Goal: Information Seeking & Learning: Learn about a topic

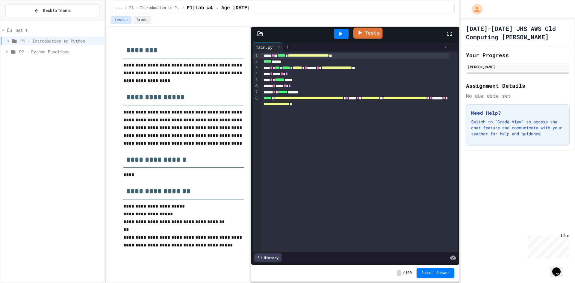
click at [354, 31] on link "Tests" at bounding box center [367, 33] width 29 height 11
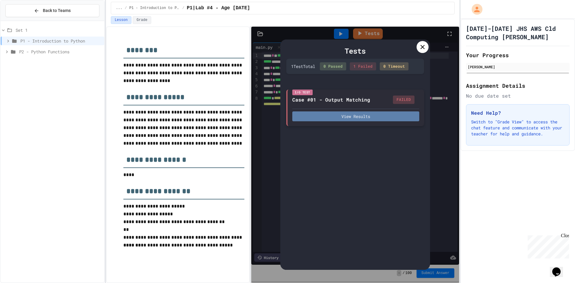
click at [348, 113] on button "View Results" at bounding box center [355, 116] width 127 height 10
click at [421, 123] on div "I/O Test Case #01 - Output Matching FAILED View Results" at bounding box center [355, 107] width 138 height 37
click at [417, 47] on div at bounding box center [422, 47] width 12 height 12
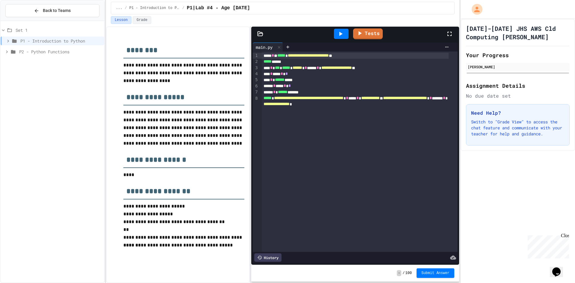
click at [341, 34] on icon at bounding box center [340, 34] width 3 height 4
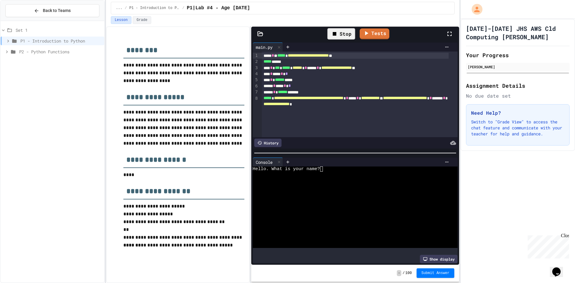
click at [280, 69] on span "***" at bounding box center [277, 68] width 5 height 4
click at [331, 168] on div "Hello. What is your name?" at bounding box center [350, 168] width 194 height 5
click at [332, 177] on div "Hi, hh! How old are you?" at bounding box center [350, 179] width 194 height 5
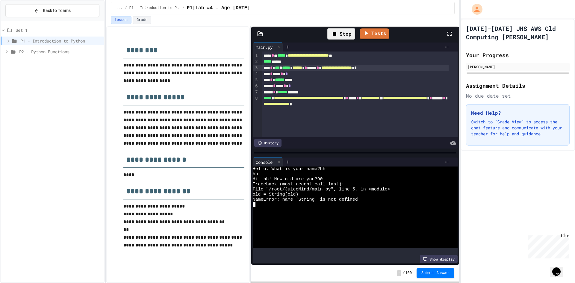
click at [284, 79] on span "******" at bounding box center [280, 80] width 10 height 4
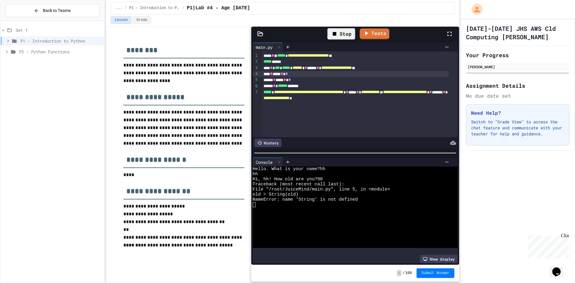
click at [262, 93] on div "**********" at bounding box center [355, 95] width 187 height 12
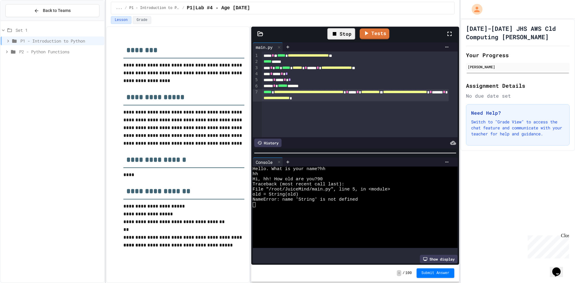
click at [321, 87] on div "***** * ****** *******" at bounding box center [355, 86] width 187 height 6
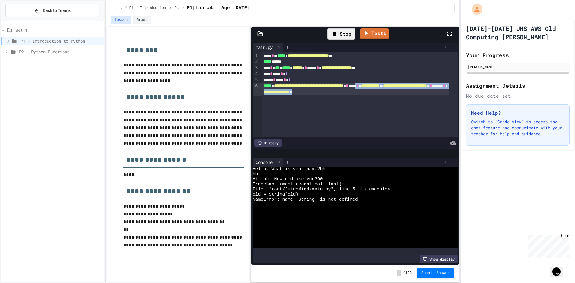
drag, startPoint x: 390, startPoint y: 93, endPoint x: 396, endPoint y: 88, distance: 7.5
click at [396, 88] on div "**********" at bounding box center [355, 89] width 187 height 12
click at [383, 87] on div "**********" at bounding box center [355, 89] width 187 height 12
drag, startPoint x: 388, startPoint y: 90, endPoint x: 383, endPoint y: 85, distance: 6.8
click at [383, 85] on div "**********" at bounding box center [355, 89] width 187 height 12
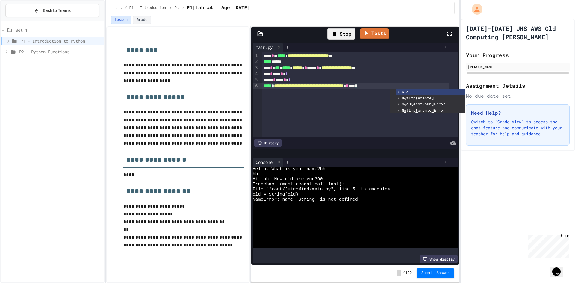
click at [342, 34] on div "Stop" at bounding box center [341, 33] width 28 height 11
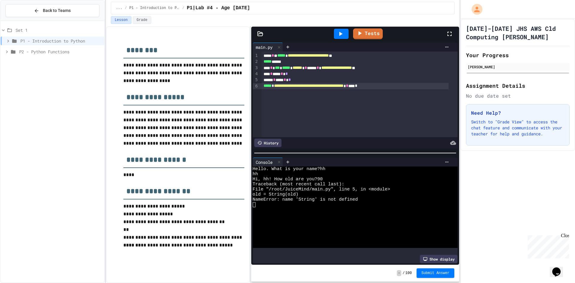
click at [342, 34] on icon at bounding box center [340, 34] width 3 height 4
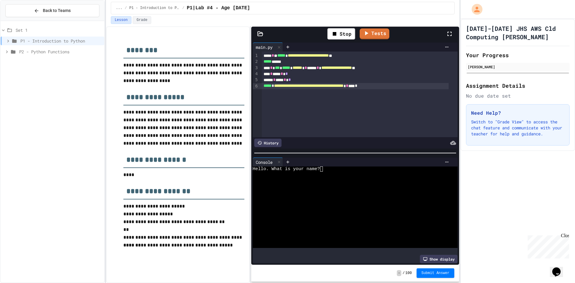
click at [336, 172] on div at bounding box center [350, 174] width 194 height 5
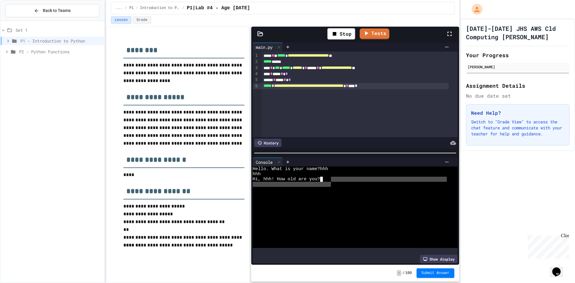
click at [331, 180] on div "Hello. What is your name?hhh hhh Hi, hhh! How old are you?" at bounding box center [350, 206] width 194 height 81
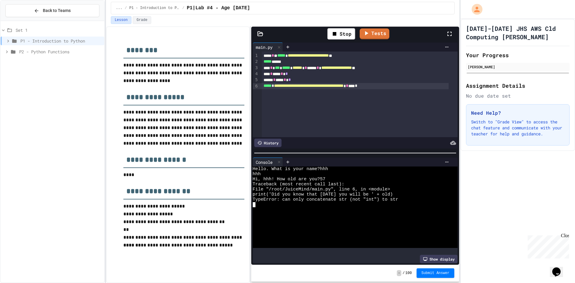
click at [55, 52] on span "P2 - Python Functions" at bounding box center [60, 51] width 83 height 6
click at [53, 60] on span "P2|Lab #1-Math Formulas" at bounding box center [62, 62] width 80 height 6
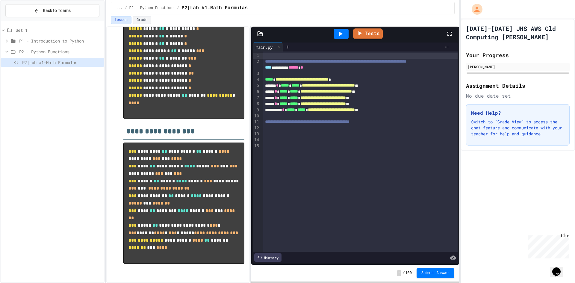
scroll to position [249, 0]
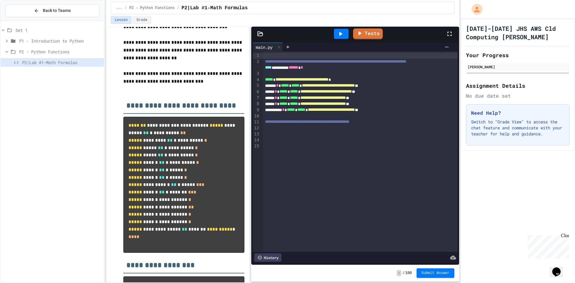
click at [68, 40] on span "P1 - Introduction to Python" at bounding box center [60, 41] width 83 height 6
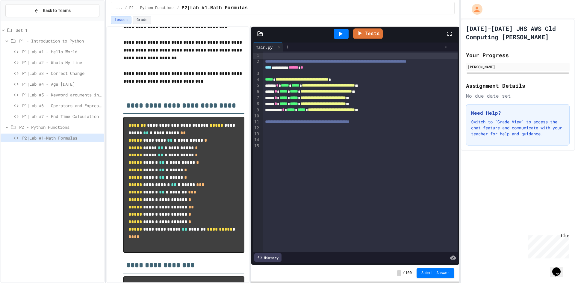
click at [63, 82] on span "P1|Lab #4 - Age [DATE]" at bounding box center [62, 84] width 80 height 6
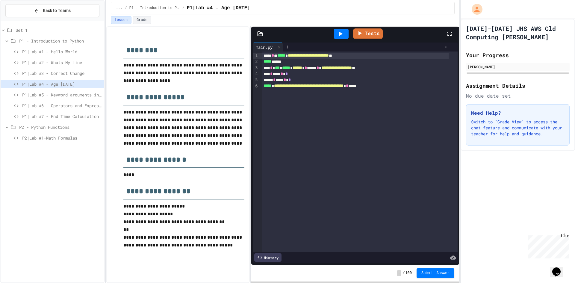
click at [74, 99] on div "P1|Lab #5 - Keyword arguments in print" at bounding box center [53, 95] width 104 height 11
click at [73, 95] on span "P1|Lab #5 - Keyword arguments in print" at bounding box center [62, 95] width 80 height 6
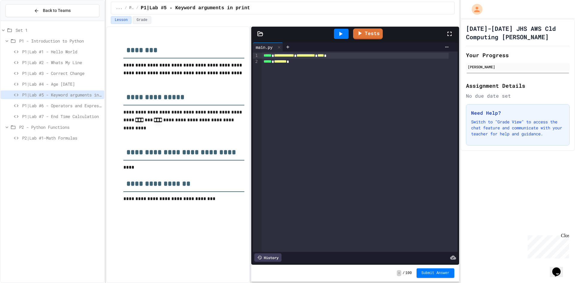
click at [294, 57] on span "**********" at bounding box center [284, 55] width 20 height 4
click at [62, 102] on div "P1|Lab #6 - Operators and Expressions Lab" at bounding box center [53, 105] width 104 height 9
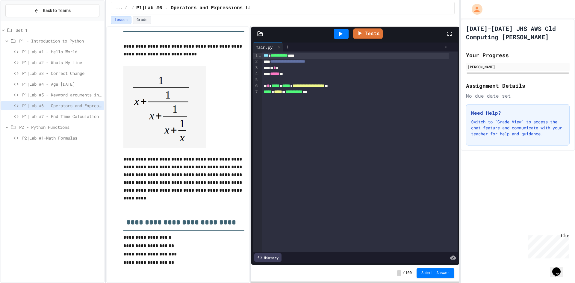
scroll to position [135, 0]
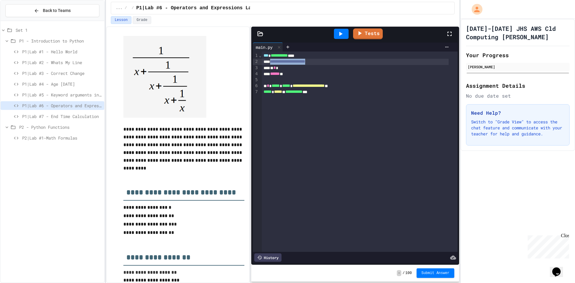
drag, startPoint x: 330, startPoint y: 61, endPoint x: 272, endPoint y: 62, distance: 57.5
click at [272, 62] on div "**********" at bounding box center [355, 62] width 187 height 6
click at [351, 59] on div "* *" at bounding box center [355, 62] width 187 height 6
click at [336, 36] on div at bounding box center [341, 34] width 15 height 10
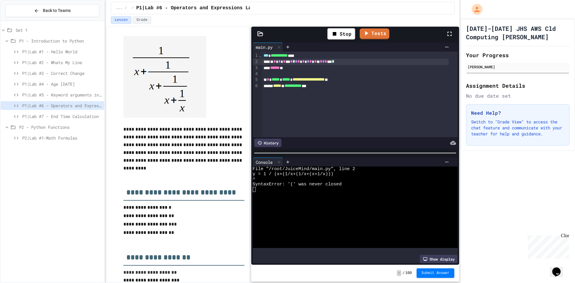
click at [353, 62] on div "* * * * ** * * * * * * * * * * * ** * * * *** *" at bounding box center [355, 62] width 187 height 6
click at [339, 31] on div "Stop" at bounding box center [341, 33] width 28 height 11
click at [339, 31] on icon at bounding box center [340, 33] width 7 height 7
click at [322, 166] on div "Enter value for x:" at bounding box center [350, 168] width 194 height 5
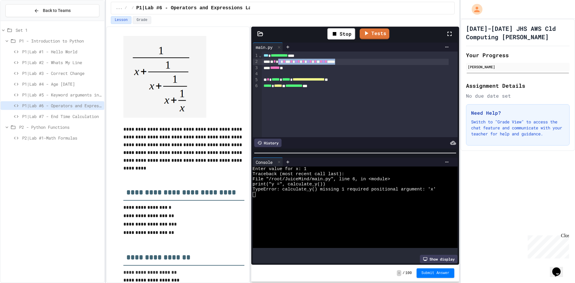
drag, startPoint x: 343, startPoint y: 63, endPoint x: 282, endPoint y: 60, distance: 61.4
click at [335, 32] on icon at bounding box center [335, 34] width 4 height 4
click at [335, 32] on div at bounding box center [341, 34] width 15 height 10
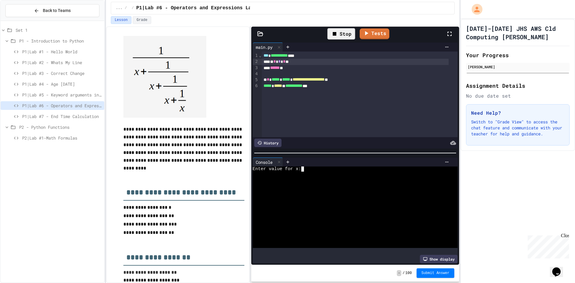
click at [322, 166] on div "Enter value for x:" at bounding box center [350, 168] width 194 height 5
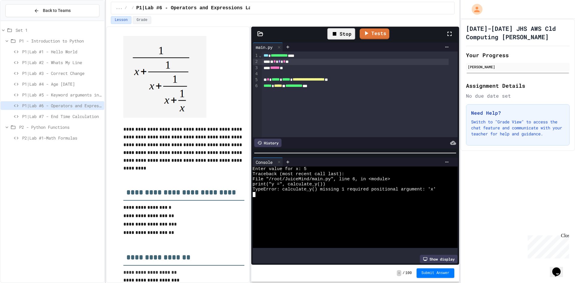
click at [320, 87] on div "**********" at bounding box center [355, 86] width 187 height 6
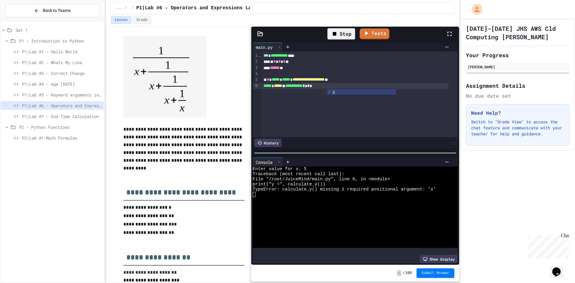
click at [342, 41] on div "Stop" at bounding box center [341, 33] width 34 height 17
click at [342, 36] on div "Stop" at bounding box center [341, 33] width 28 height 11
click at [342, 36] on icon at bounding box center [340, 33] width 7 height 7
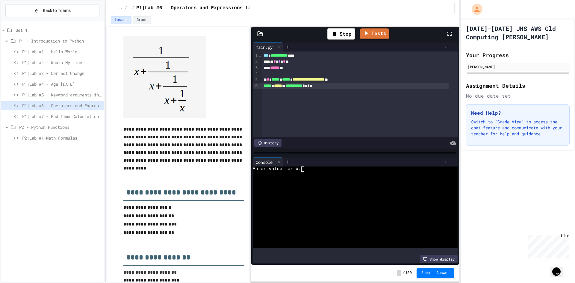
click at [309, 163] on div at bounding box center [367, 161] width 169 height 9
click at [311, 168] on div "Enter value for x:" at bounding box center [350, 168] width 194 height 5
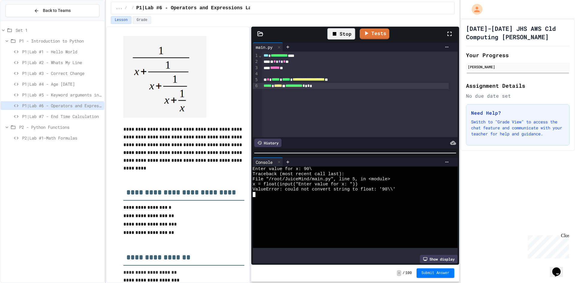
click at [341, 31] on div "Stop" at bounding box center [341, 33] width 28 height 11
click at [341, 31] on icon at bounding box center [340, 33] width 7 height 7
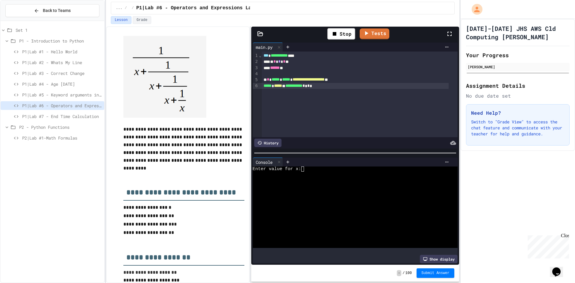
click at [316, 169] on div "Enter value for x:" at bounding box center [350, 168] width 194 height 5
click at [341, 37] on div "Stop" at bounding box center [341, 33] width 28 height 11
click at [317, 60] on div "* * * * *" at bounding box center [355, 62] width 187 height 6
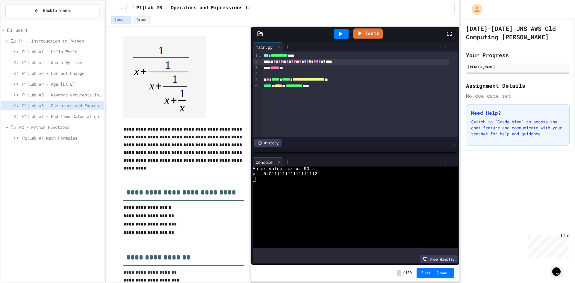
click at [338, 31] on icon at bounding box center [340, 33] width 7 height 7
click at [312, 167] on div "Enter value for x:" at bounding box center [350, 168] width 194 height 5
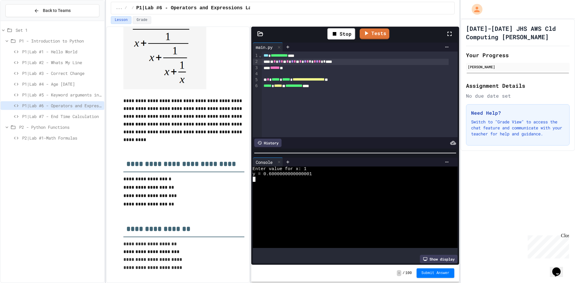
click at [348, 28] on div "Stop" at bounding box center [341, 33] width 34 height 17
click at [346, 38] on div "Stop" at bounding box center [341, 33] width 28 height 11
click at [346, 37] on div at bounding box center [341, 34] width 15 height 10
click at [314, 168] on div "Enter value for x:" at bounding box center [350, 168] width 194 height 5
click at [342, 37] on div "Stop" at bounding box center [341, 33] width 28 height 11
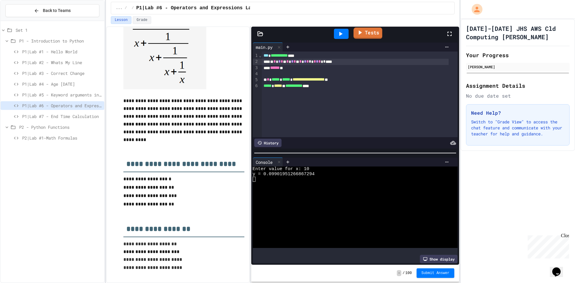
click at [363, 32] on icon at bounding box center [359, 32] width 7 height 7
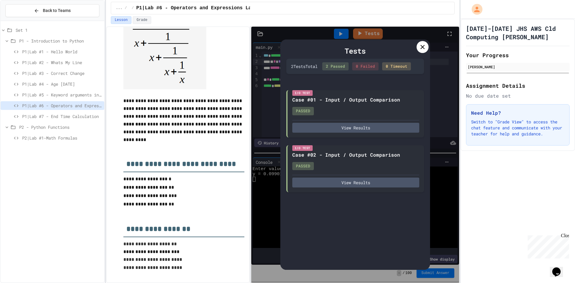
click at [417, 49] on div at bounding box center [422, 47] width 12 height 12
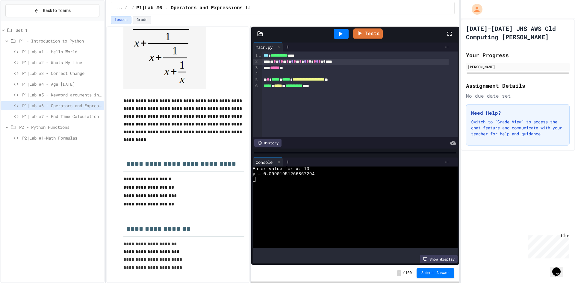
click at [345, 36] on div at bounding box center [341, 34] width 15 height 10
click at [318, 166] on div "Enter value for x:" at bounding box center [350, 168] width 194 height 5
click at [334, 38] on div "Stop" at bounding box center [341, 33] width 28 height 11
click at [439, 275] on button "Submit Answer" at bounding box center [435, 273] width 38 height 10
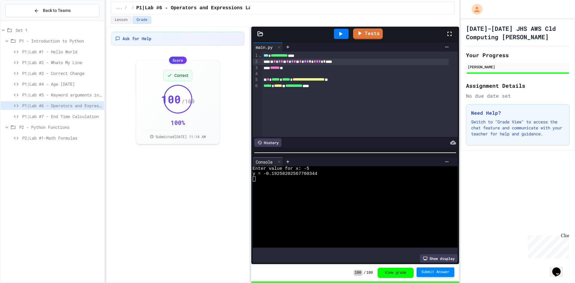
click at [37, 116] on span "P1|Lab #7 - End Time Calculation" at bounding box center [62, 116] width 80 height 6
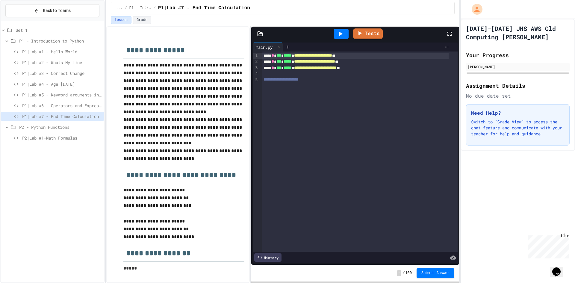
scroll to position [17, 0]
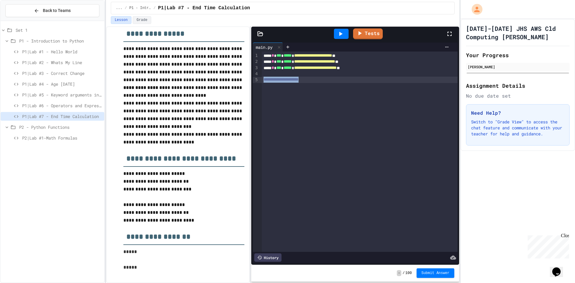
drag, startPoint x: 320, startPoint y: 79, endPoint x: 263, endPoint y: 80, distance: 57.5
click at [263, 80] on div "**********" at bounding box center [360, 80] width 196 height 6
click at [311, 79] on div at bounding box center [360, 80] width 196 height 6
click at [61, 94] on span "P1|Lab #5 - Keyword arguments in print" at bounding box center [62, 95] width 80 height 6
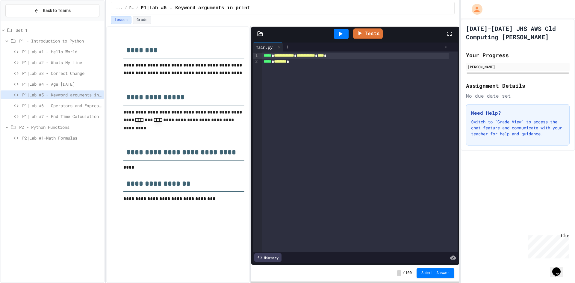
click at [60, 81] on span "P1|Lab #4 - Age [DATE]" at bounding box center [62, 84] width 80 height 6
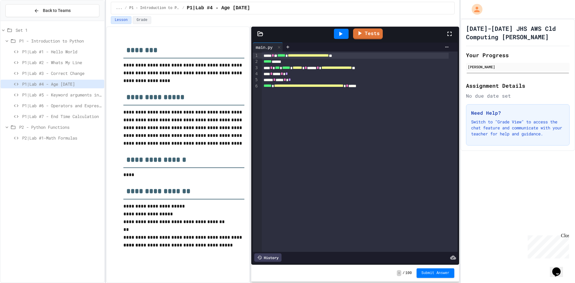
click at [56, 96] on span "P1|Lab #5 - Keyword arguments in print" at bounding box center [62, 95] width 80 height 6
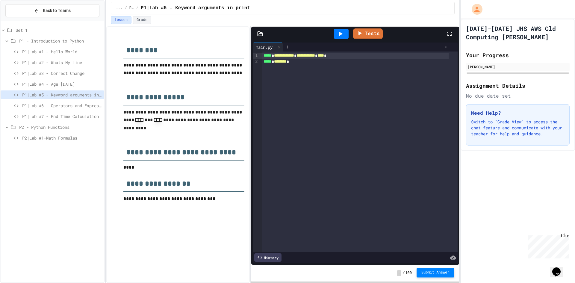
click at [421, 272] on button "Submit Answer" at bounding box center [435, 273] width 38 height 10
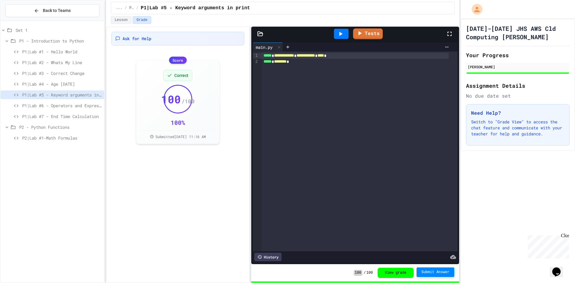
click at [84, 86] on span "P1|Lab #4 - Age [DATE]" at bounding box center [62, 84] width 80 height 6
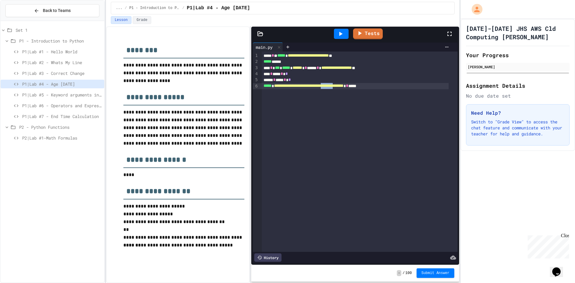
drag, startPoint x: 348, startPoint y: 87, endPoint x: 367, endPoint y: 85, distance: 19.2
click at [343, 85] on span "**********" at bounding box center [308, 86] width 69 height 4
drag, startPoint x: 389, startPoint y: 87, endPoint x: 397, endPoint y: 87, distance: 8.1
click at [397, 87] on div "**********" at bounding box center [355, 86] width 187 height 6
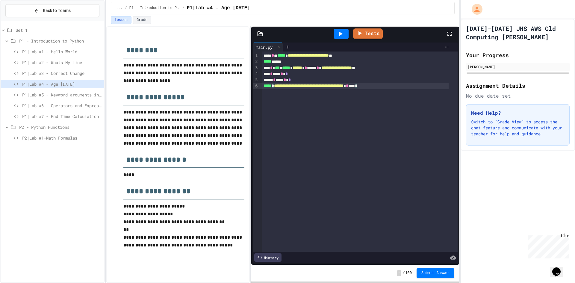
click at [280, 87] on span "**********" at bounding box center [308, 86] width 69 height 4
click at [342, 38] on div at bounding box center [341, 34] width 15 height 10
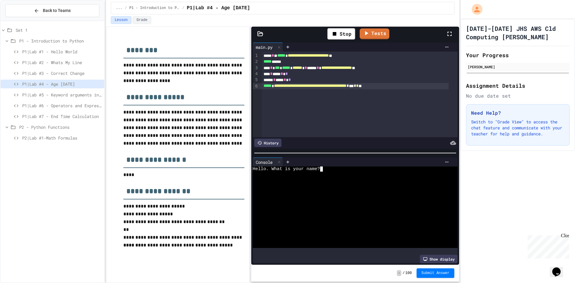
click at [324, 166] on div "Hello. What is your name?" at bounding box center [350, 168] width 194 height 5
click at [321, 182] on div at bounding box center [350, 184] width 194 height 5
click at [396, 87] on div "**********" at bounding box center [355, 86] width 187 height 6
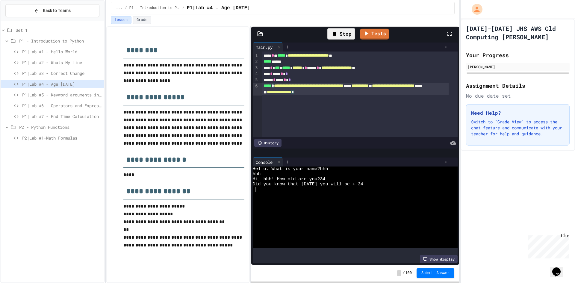
click at [344, 38] on div "Stop" at bounding box center [341, 33] width 28 height 11
click at [344, 38] on div at bounding box center [341, 34] width 15 height 10
click at [357, 161] on div at bounding box center [371, 162] width 159 height 5
click at [350, 169] on div "Hello. What is your name?" at bounding box center [350, 168] width 194 height 5
click at [365, 177] on div "Hi, hhh! How old are you?" at bounding box center [350, 179] width 194 height 5
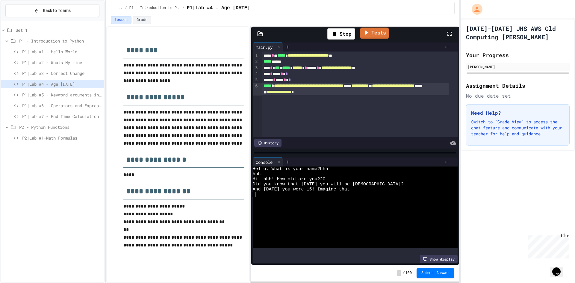
click at [361, 34] on link "Tests" at bounding box center [373, 33] width 29 height 11
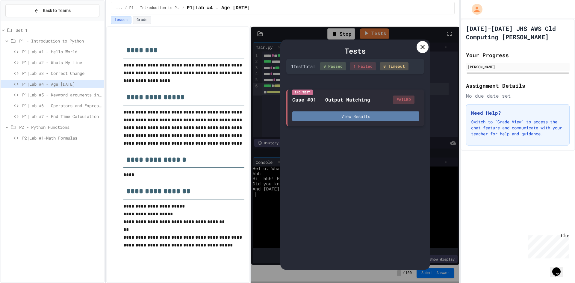
click at [347, 120] on button "View Results" at bounding box center [355, 116] width 127 height 10
click at [443, 172] on div "Tests 1 Test Total 0 Passed 1 Failed 0 Timeout I/O Test Case #01 - Output Match…" at bounding box center [355, 155] width 208 height 256
click at [422, 52] on div at bounding box center [422, 47] width 12 height 12
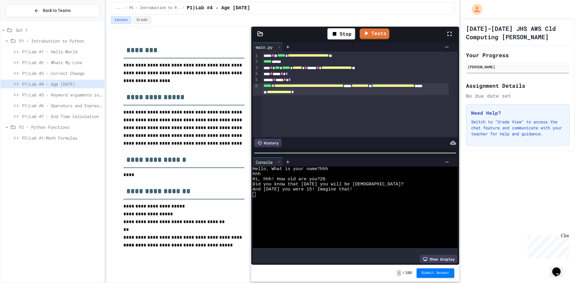
click at [337, 177] on div "Hi, hhh! How old are you?20" at bounding box center [350, 179] width 194 height 5
click at [351, 32] on div "Stop" at bounding box center [341, 33] width 28 height 11
click at [362, 32] on icon at bounding box center [359, 32] width 7 height 7
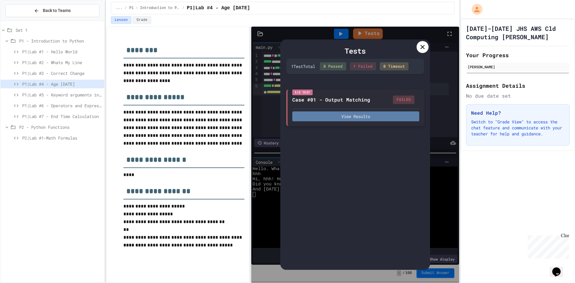
click at [349, 113] on button "View Results" at bounding box center [355, 116] width 127 height 10
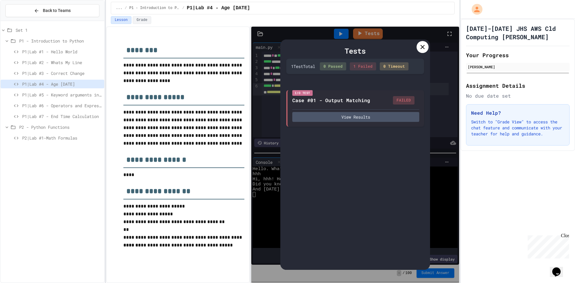
click at [417, 45] on div at bounding box center [422, 47] width 12 height 12
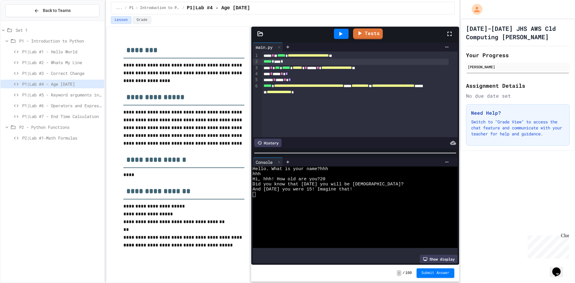
click at [390, 60] on div "***** * **** *" at bounding box center [355, 62] width 187 height 6
click at [352, 67] on span "**********" at bounding box center [336, 68] width 31 height 4
click at [347, 37] on div at bounding box center [341, 34] width 15 height 10
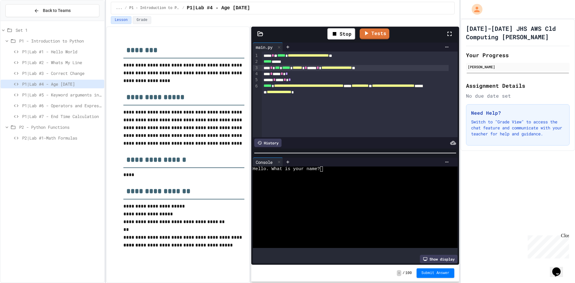
click at [335, 163] on div at bounding box center [367, 161] width 169 height 9
click at [336, 167] on div "Hello. What is your name?" at bounding box center [350, 168] width 194 height 5
click at [349, 173] on div "hhh" at bounding box center [350, 174] width 194 height 5
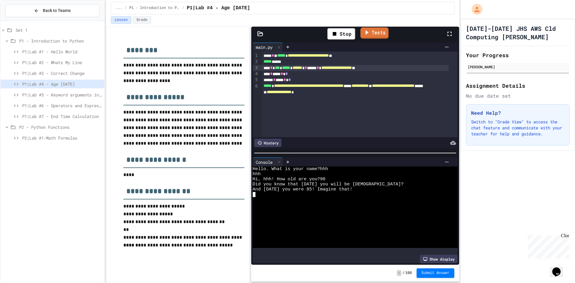
click at [371, 32] on link "Tests" at bounding box center [374, 33] width 28 height 11
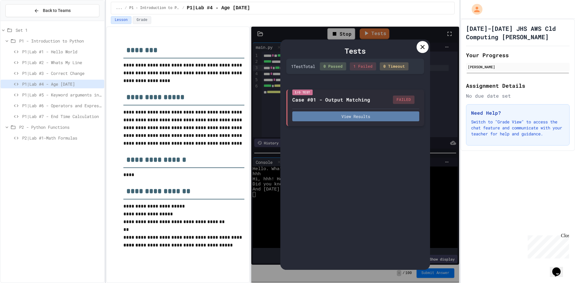
click at [349, 116] on button "View Results" at bounding box center [355, 116] width 127 height 10
drag, startPoint x: 365, startPoint y: 163, endPoint x: 371, endPoint y: 163, distance: 5.1
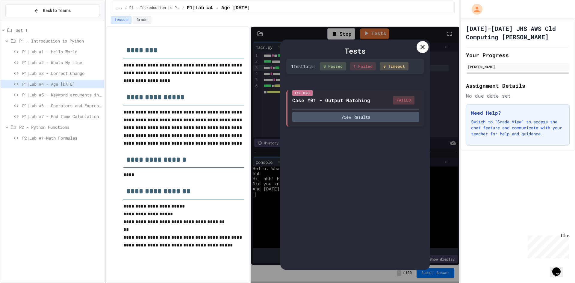
click at [426, 45] on div at bounding box center [422, 47] width 12 height 12
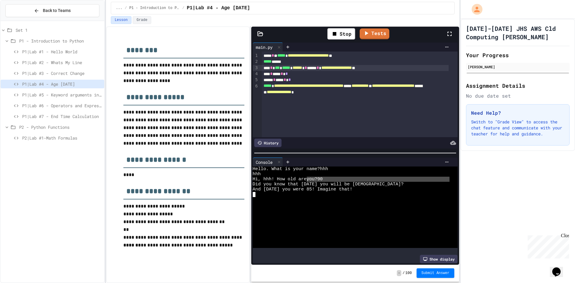
drag, startPoint x: 319, startPoint y: 176, endPoint x: 338, endPoint y: 177, distance: 19.2
click at [338, 177] on div "Hi, hhh! How old are you?90" at bounding box center [350, 179] width 194 height 5
click at [389, 69] on div "**********" at bounding box center [355, 68] width 187 height 6
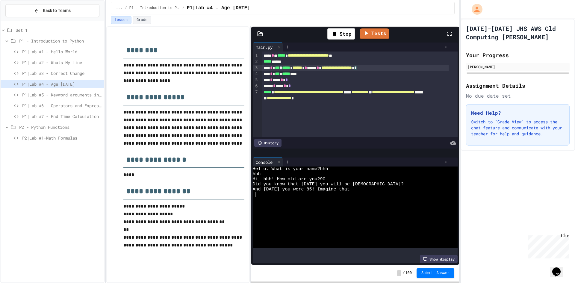
click at [280, 69] on span "***" at bounding box center [277, 68] width 5 height 4
click at [339, 32] on div "Stop" at bounding box center [341, 33] width 28 height 11
click at [339, 32] on icon at bounding box center [340, 33] width 7 height 7
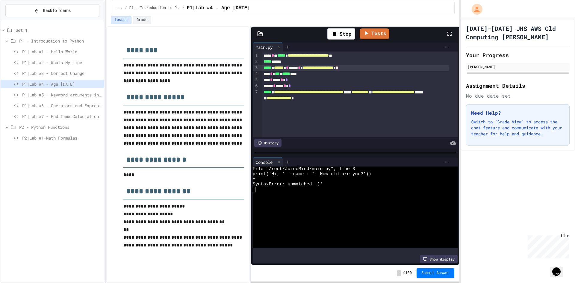
click at [376, 66] on div "**********" at bounding box center [355, 68] width 187 height 6
click at [341, 36] on div "Stop" at bounding box center [341, 33] width 28 height 11
click at [341, 36] on icon at bounding box center [340, 33] width 7 height 7
click at [328, 166] on div "Hello. What is your name?" at bounding box center [350, 168] width 194 height 5
click at [307, 183] on div at bounding box center [350, 184] width 194 height 5
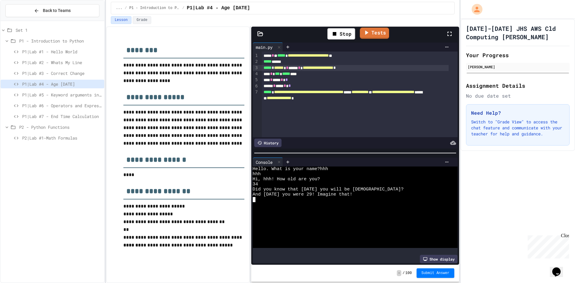
click at [371, 35] on link "Tests" at bounding box center [373, 33] width 29 height 11
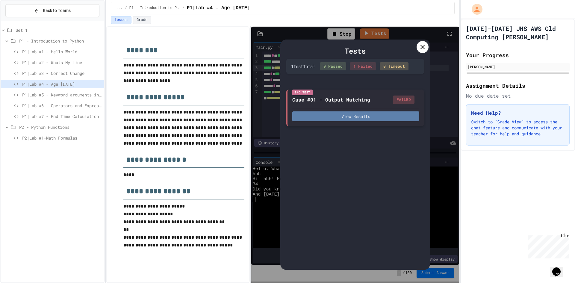
click at [361, 115] on button "View Results" at bounding box center [355, 116] width 127 height 10
click at [424, 51] on div at bounding box center [422, 47] width 12 height 12
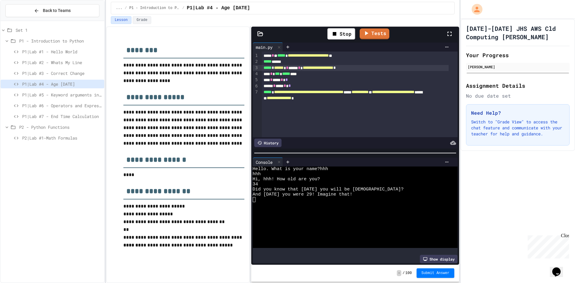
click at [280, 75] on span "***" at bounding box center [277, 74] width 5 height 4
click at [342, 37] on div "Stop" at bounding box center [341, 33] width 28 height 11
click at [345, 35] on div at bounding box center [341, 34] width 15 height 10
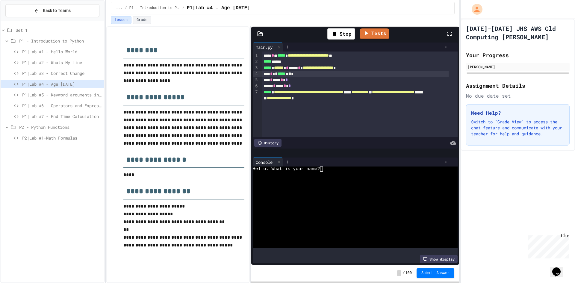
click at [329, 166] on div "Hello. What is your name?" at bounding box center [350, 168] width 194 height 5
click at [320, 184] on div at bounding box center [350, 184] width 194 height 5
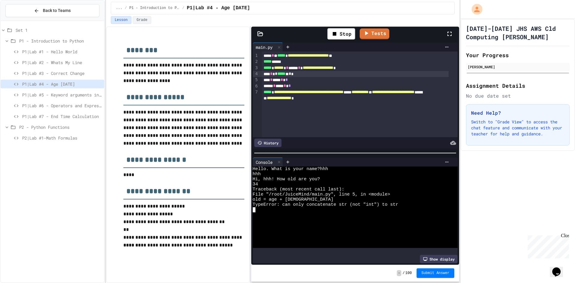
click at [277, 73] on span "*" at bounding box center [276, 74] width 2 height 4
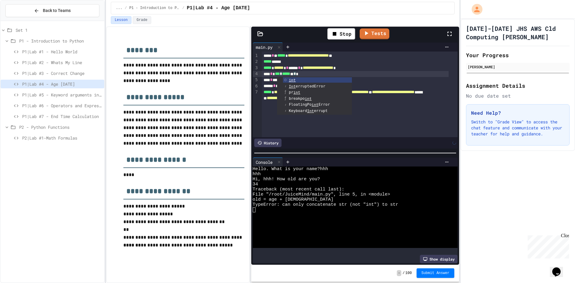
click at [353, 64] on div "***** ******" at bounding box center [355, 62] width 187 height 6
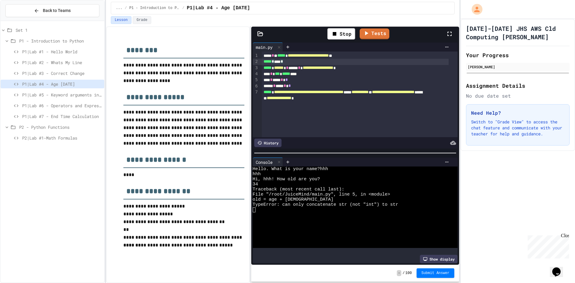
click at [367, 61] on div "***** * **** *" at bounding box center [355, 62] width 187 height 6
click at [387, 68] on div "**********" at bounding box center [355, 68] width 187 height 6
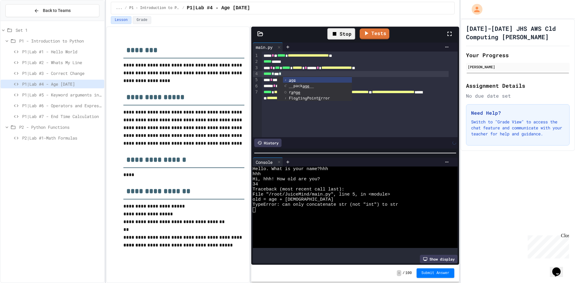
click at [343, 35] on div "Stop" at bounding box center [341, 33] width 28 height 11
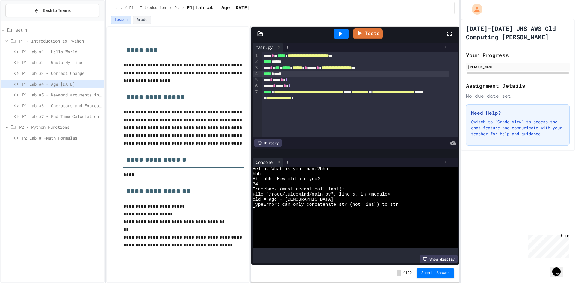
click at [343, 35] on icon at bounding box center [340, 33] width 7 height 7
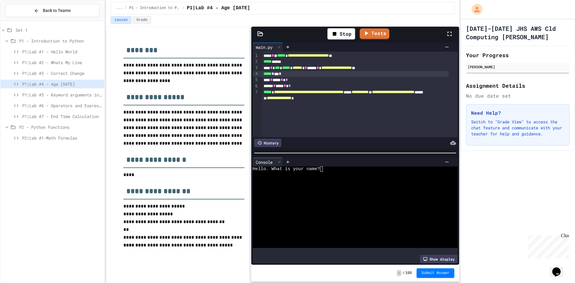
click at [329, 166] on div "Hello. What is your name?" at bounding box center [350, 168] width 194 height 5
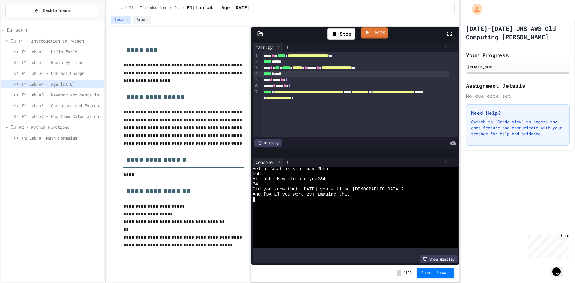
click at [373, 36] on link "Tests" at bounding box center [374, 32] width 27 height 11
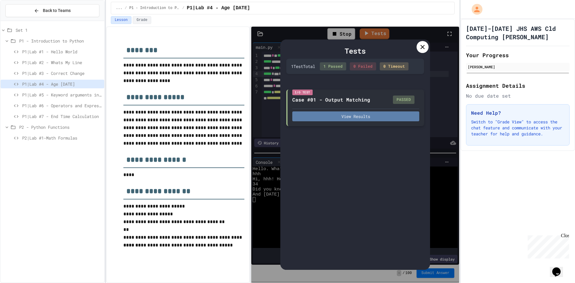
click at [343, 113] on button "View Results" at bounding box center [355, 116] width 127 height 10
click at [416, 51] on div "Tests" at bounding box center [355, 50] width 138 height 11
click at [417, 50] on div "Tests" at bounding box center [355, 50] width 138 height 11
click at [433, 46] on div "Tests 1 Test Total 1 Passed 0 Failed 0 Timeout I/O Test Case #01 - Output Match…" at bounding box center [355, 155] width 208 height 256
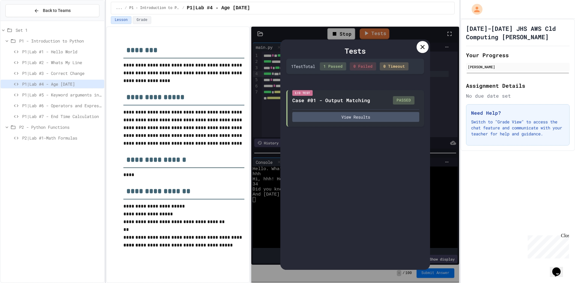
click at [427, 47] on div at bounding box center [422, 47] width 12 height 12
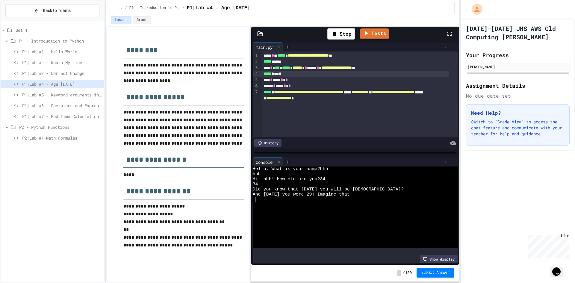
click at [425, 270] on button "Submit Answer" at bounding box center [435, 273] width 38 height 10
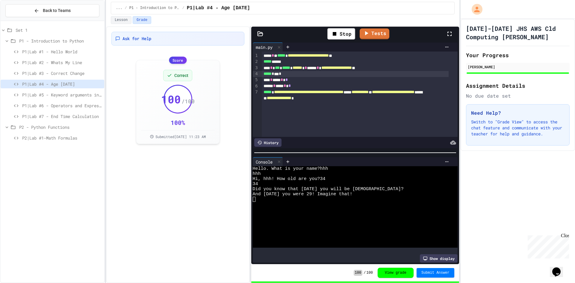
click at [54, 113] on span "P1|Lab #7 - End Time Calculation" at bounding box center [62, 116] width 80 height 6
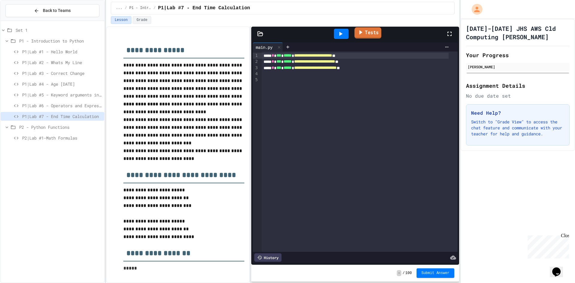
click at [367, 31] on link "Tests" at bounding box center [367, 32] width 27 height 11
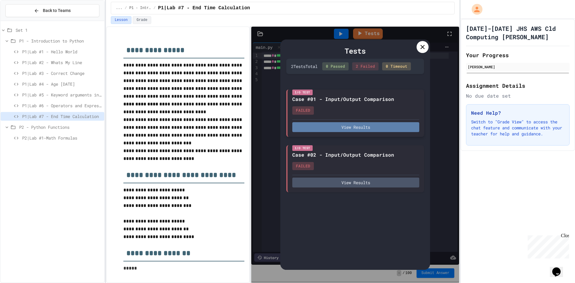
click at [369, 126] on button "View Results" at bounding box center [355, 127] width 127 height 10
click at [427, 43] on div "Tests 2 Test s Total 0 Passed 2 Failed 0 Timeout I/O Test Case #01 - Input/Outp…" at bounding box center [355, 155] width 150 height 230
click at [423, 43] on icon at bounding box center [422, 46] width 7 height 7
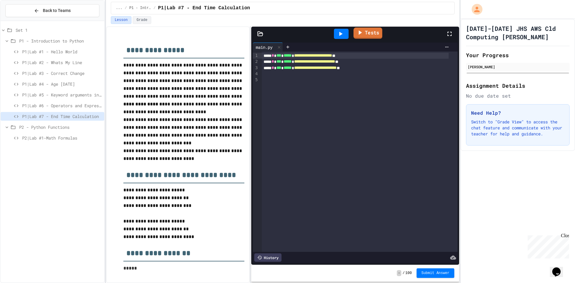
click at [381, 35] on link "Tests" at bounding box center [367, 33] width 29 height 11
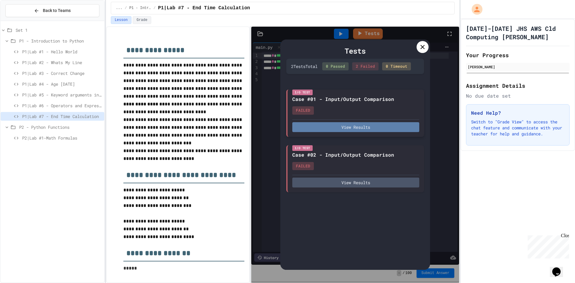
click at [352, 126] on button "View Results" at bounding box center [355, 127] width 127 height 10
click at [422, 47] on icon at bounding box center [422, 47] width 4 height 4
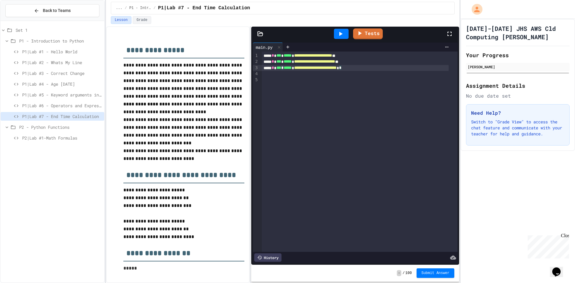
click at [376, 69] on div "**********" at bounding box center [355, 68] width 187 height 6
click at [369, 44] on div at bounding box center [367, 47] width 169 height 9
click at [374, 40] on div "Tests" at bounding box center [357, 34] width 177 height 16
click at [372, 40] on div "Tests" at bounding box center [357, 34] width 177 height 16
click at [373, 36] on link "Tests" at bounding box center [367, 32] width 27 height 11
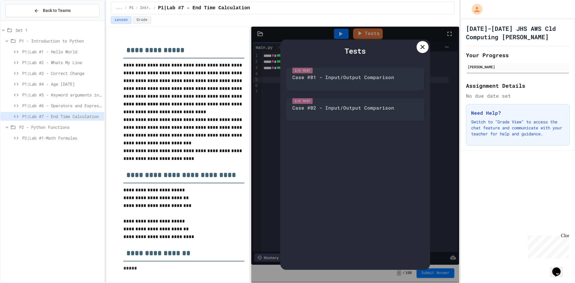
click at [342, 109] on div "I/O Test Case #01 - Input/Output Comparison I/O Test Case #02 - Input/Output Co…" at bounding box center [355, 95] width 150 height 61
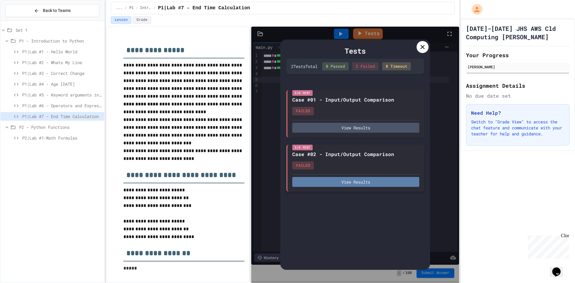
click at [333, 184] on button "View Results" at bounding box center [355, 182] width 127 height 10
click at [436, 109] on div "Tests 2 Test s Total 0 Passed 2 Failed 0 Timeout I/O Test Case #01 - Input/Outp…" at bounding box center [355, 155] width 208 height 256
click at [418, 48] on div at bounding box center [422, 47] width 12 height 12
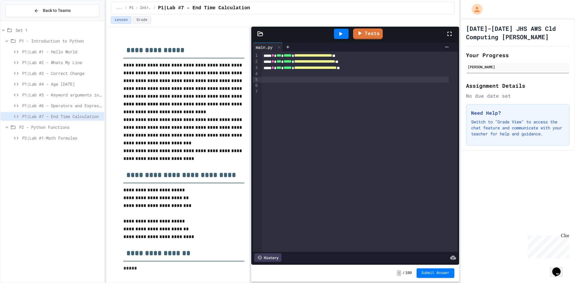
click at [371, 79] on div at bounding box center [355, 80] width 187 height 6
click at [352, 75] on div at bounding box center [360, 74] width 196 height 6
click at [356, 80] on div "*** * ***** * **" at bounding box center [355, 80] width 187 height 6
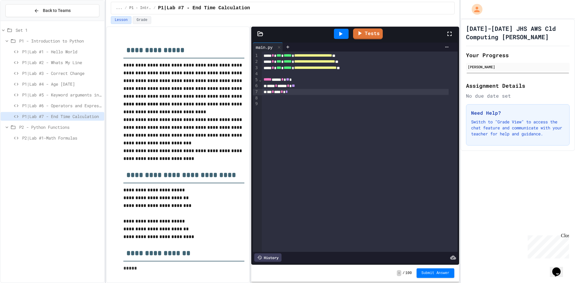
click at [314, 74] on div at bounding box center [360, 74] width 196 height 6
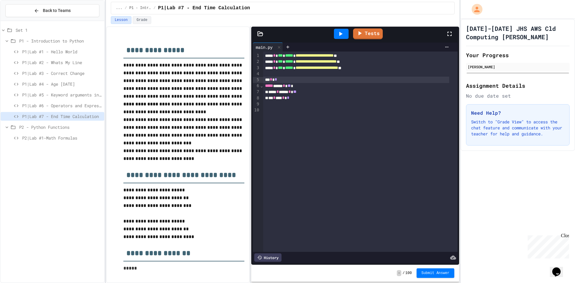
click at [300, 111] on div at bounding box center [360, 110] width 194 height 6
click at [342, 34] on icon at bounding box center [340, 34] width 3 height 4
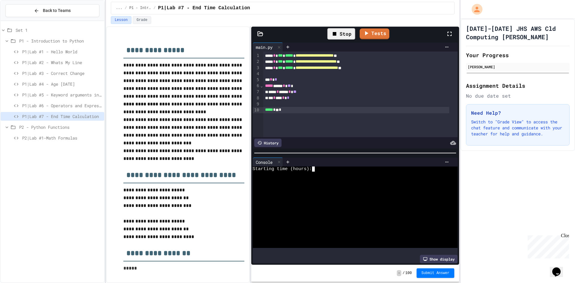
click at [332, 168] on div "Starting time (hours):" at bounding box center [350, 168] width 194 height 5
click at [336, 38] on div "Stop" at bounding box center [341, 33] width 28 height 11
click at [344, 35] on icon at bounding box center [340, 33] width 7 height 7
click at [343, 30] on div "Stop" at bounding box center [341, 33] width 28 height 11
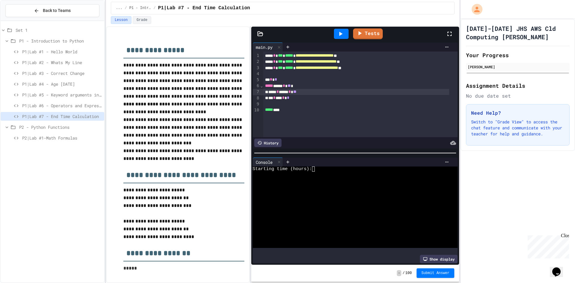
click at [310, 92] on div "**** * **** * **" at bounding box center [356, 92] width 186 height 6
click at [325, 168] on div "Starting time (hours):" at bounding box center [350, 168] width 194 height 5
click at [342, 33] on icon at bounding box center [340, 33] width 7 height 7
click at [320, 168] on div "Starting time (hours):" at bounding box center [350, 168] width 194 height 5
click at [337, 36] on icon at bounding box center [334, 33] width 7 height 7
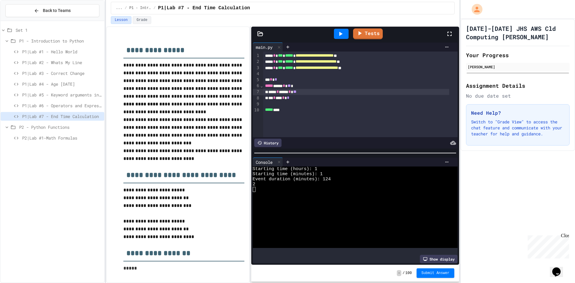
click at [341, 36] on icon at bounding box center [340, 33] width 7 height 7
click at [325, 169] on div "Starting time (hours):" at bounding box center [350, 168] width 194 height 5
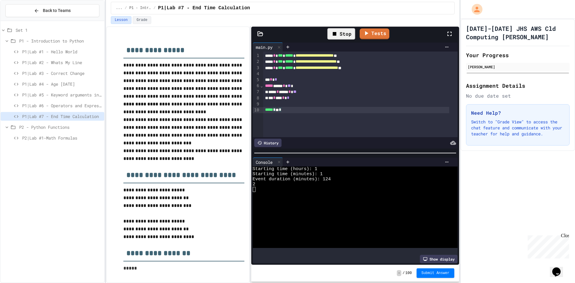
click at [291, 110] on div "***** * ** *" at bounding box center [356, 110] width 186 height 6
click at [329, 31] on div "Stop" at bounding box center [341, 33] width 28 height 11
click at [343, 32] on icon at bounding box center [340, 33] width 7 height 7
click at [336, 164] on div at bounding box center [367, 161] width 169 height 9
click at [338, 166] on div "Starting time (hours):" at bounding box center [350, 168] width 194 height 5
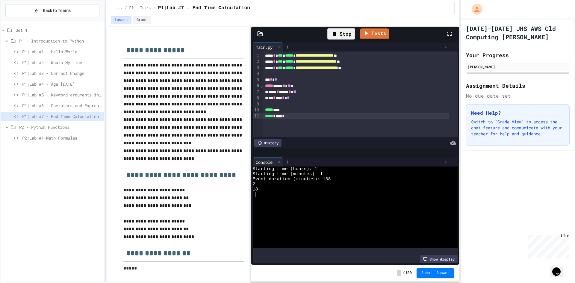
click at [331, 34] on div "Stop" at bounding box center [341, 33] width 28 height 11
click at [301, 100] on div "** * ** * *" at bounding box center [356, 98] width 186 height 6
